Goal: Task Accomplishment & Management: Manage account settings

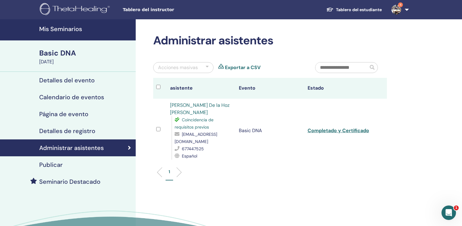
click at [60, 30] on h4 "Mis Seminarios" at bounding box center [85, 28] width 93 height 7
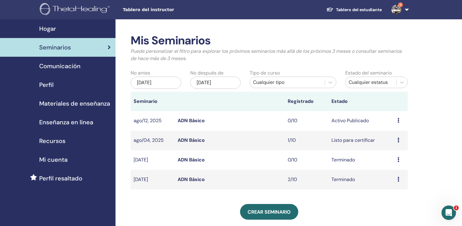
click at [55, 47] on span "Seminarios" at bounding box center [55, 47] width 32 height 9
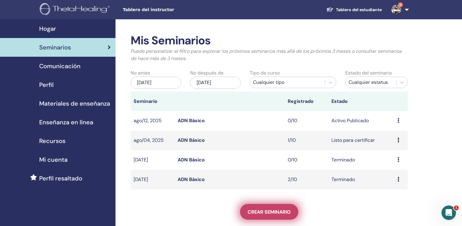
click at [282, 214] on span "Crear seminario" at bounding box center [269, 212] width 43 height 6
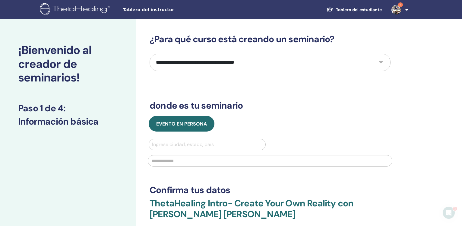
click at [150, 54] on select "**********" at bounding box center [270, 62] width 241 height 17
select select "*"
click option "**********" at bounding box center [0, 0] width 0 height 0
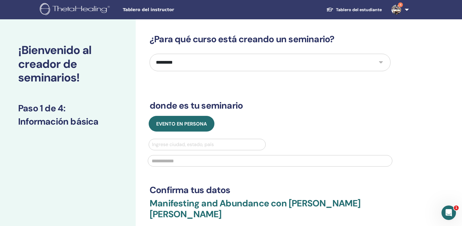
click at [199, 147] on div at bounding box center [207, 144] width 110 height 8
click at [195, 145] on div at bounding box center [207, 144] width 110 height 8
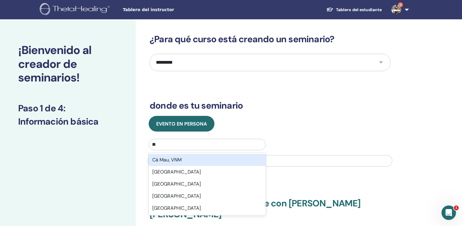
type input "*"
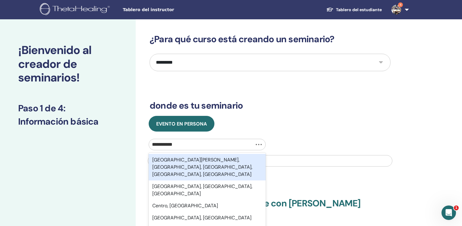
type input "**********"
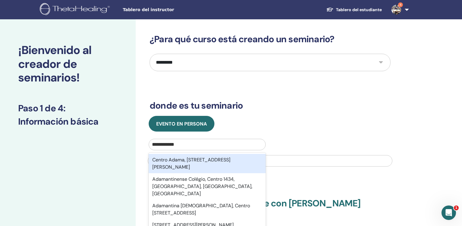
click at [193, 163] on div "Centro Adama, Calle de Teruel 1, 29580, Cártama, Málaga, Andalucía, ESP" at bounding box center [207, 163] width 117 height 19
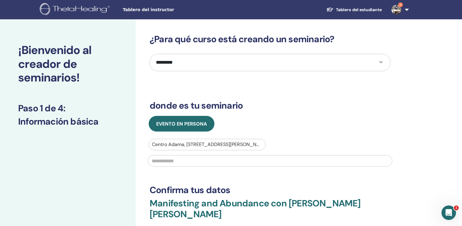
click at [193, 163] on input "text" at bounding box center [270, 160] width 245 height 11
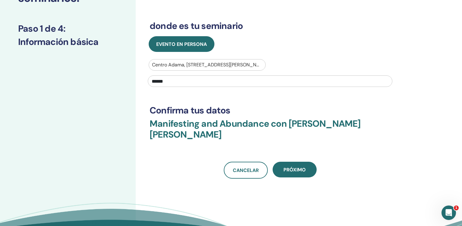
scroll to position [80, 0]
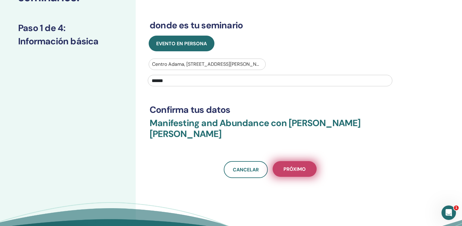
type input "******"
click at [294, 166] on span "próximo" at bounding box center [294, 169] width 22 height 6
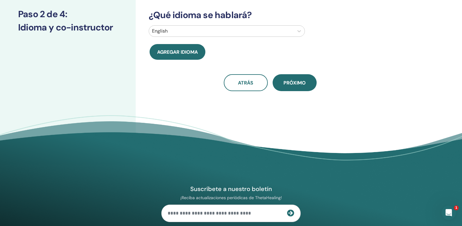
click at [227, 32] on div at bounding box center [221, 31] width 139 height 8
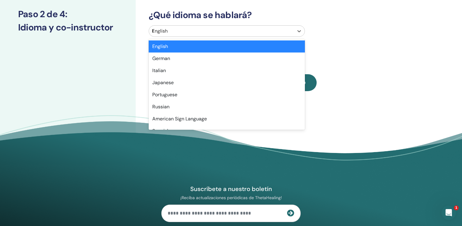
type input "**"
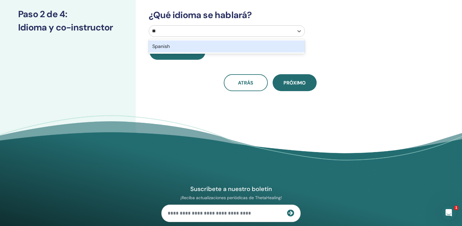
click at [234, 41] on div "Spanish" at bounding box center [227, 46] width 156 height 12
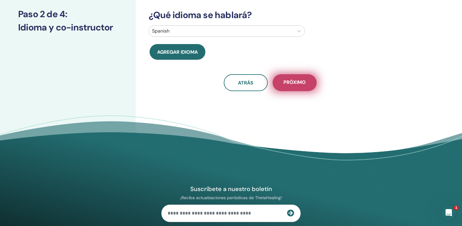
click at [305, 83] on span "próximo" at bounding box center [294, 83] width 22 height 8
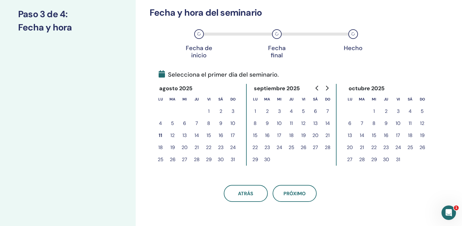
click at [160, 137] on button "11" at bounding box center [160, 135] width 12 height 12
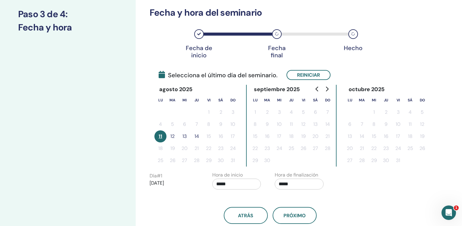
click at [198, 136] on button "14" at bounding box center [197, 136] width 12 height 12
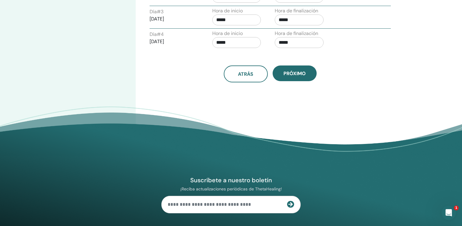
scroll to position [290, 0]
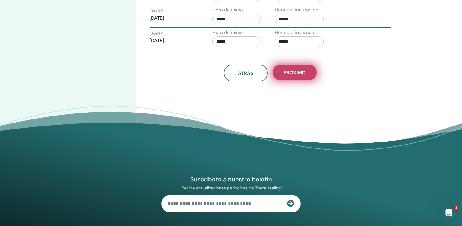
click at [301, 71] on span "próximo" at bounding box center [294, 72] width 22 height 6
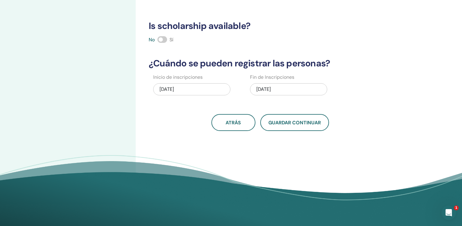
click at [162, 40] on span at bounding box center [162, 39] width 10 height 7
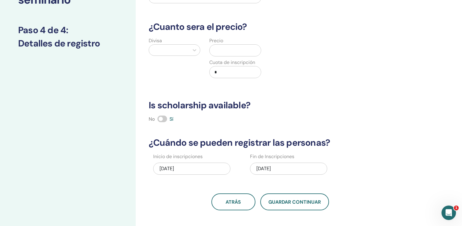
scroll to position [0, 0]
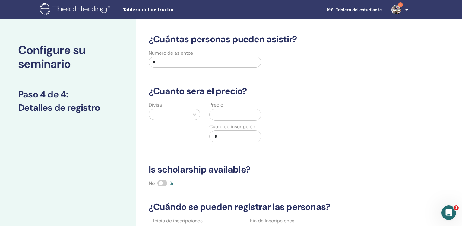
click at [252, 61] on input "*" at bounding box center [205, 62] width 112 height 11
type input "**"
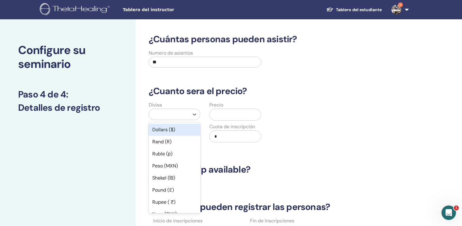
click at [169, 119] on div at bounding box center [169, 114] width 40 height 11
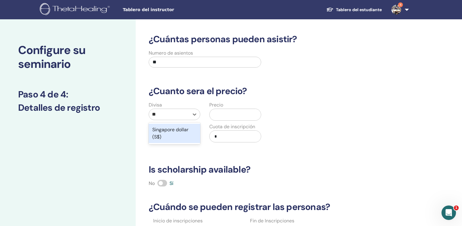
type input "*"
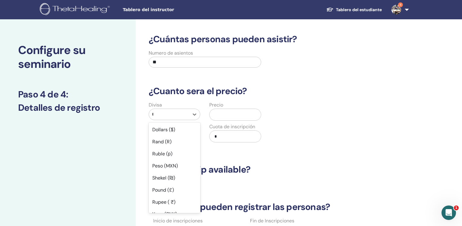
type input "**"
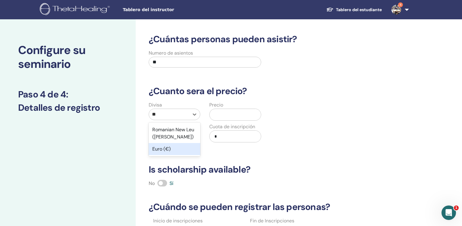
click at [193, 147] on div "Euro (€)" at bounding box center [175, 149] width 52 height 12
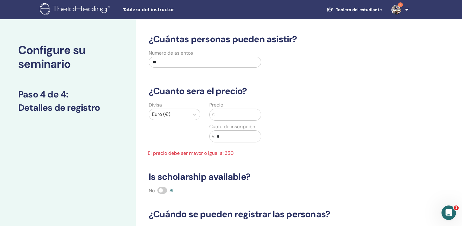
click at [223, 115] on input "text" at bounding box center [237, 114] width 46 height 11
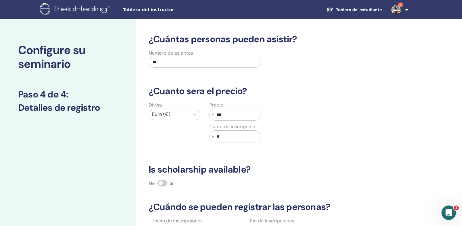
type input "***"
click at [333, 87] on h3 "¿Cuanto sera el precio?" at bounding box center [270, 91] width 250 height 11
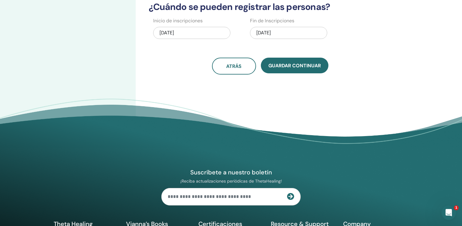
scroll to position [186, 0]
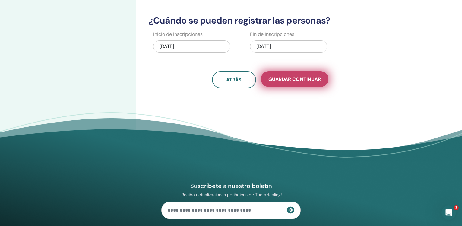
click at [285, 78] on span "Guardar Continuar" at bounding box center [294, 79] width 52 height 6
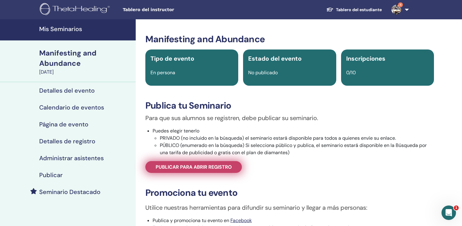
click at [212, 167] on span "Publicar para abrir registro" at bounding box center [194, 167] width 76 height 6
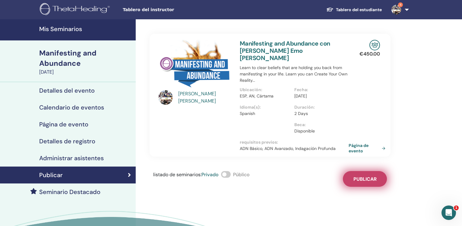
click at [376, 175] on button "Publicar" at bounding box center [365, 179] width 44 height 16
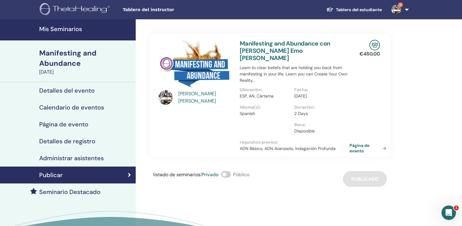
click at [358, 143] on link "Página de evento" at bounding box center [369, 148] width 39 height 11
click at [70, 157] on h4 "Administrar asistentes" at bounding box center [71, 157] width 65 height 7
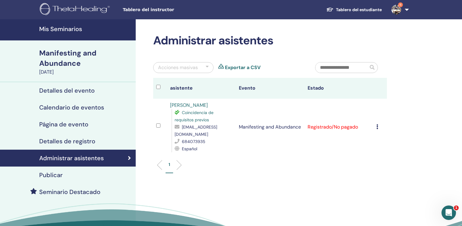
click at [378, 124] on icon at bounding box center [377, 126] width 2 height 5
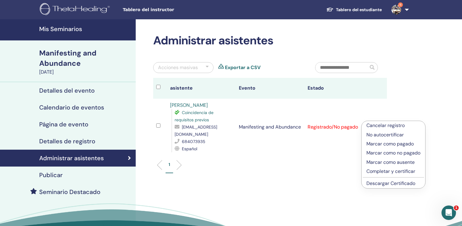
click at [379, 171] on p "Completar y certificar" at bounding box center [393, 171] width 54 height 7
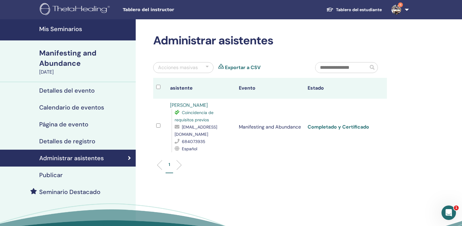
click at [329, 124] on link "Completado y Certificado" at bounding box center [339, 127] width 62 height 6
